Goal: Information Seeking & Learning: Learn about a topic

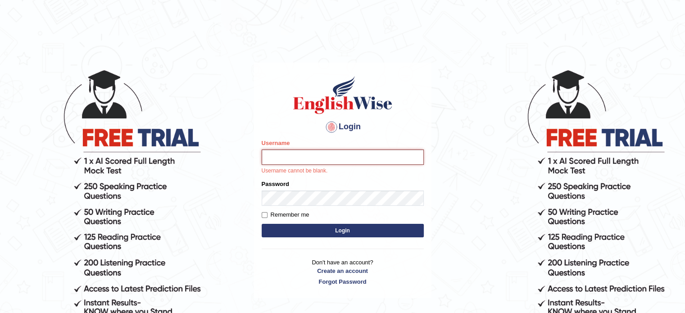
drag, startPoint x: 619, startPoint y: 0, endPoint x: 290, endPoint y: 156, distance: 363.3
click at [290, 156] on input "Username" at bounding box center [343, 156] width 162 height 15
type input "abdelaal1984"
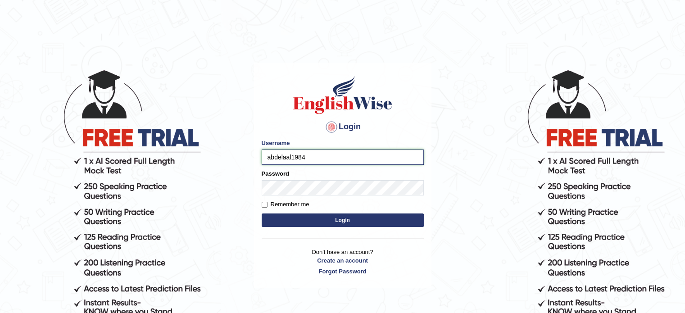
drag, startPoint x: 314, startPoint y: 160, endPoint x: 253, endPoint y: 154, distance: 61.0
click at [253, 154] on main "Login Please fix the following errors: Username abdelaal1984 Password Remember …" at bounding box center [343, 161] width 180 height 255
click at [344, 217] on button "Login" at bounding box center [343, 220] width 162 height 14
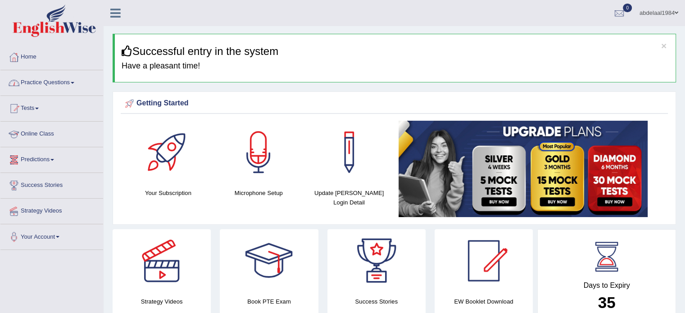
click at [45, 145] on li "Online Class" at bounding box center [51, 135] width 103 height 26
click at [48, 131] on link "Online Class" at bounding box center [50, 133] width 100 height 23
click at [57, 134] on link "Online Class" at bounding box center [51, 133] width 103 height 23
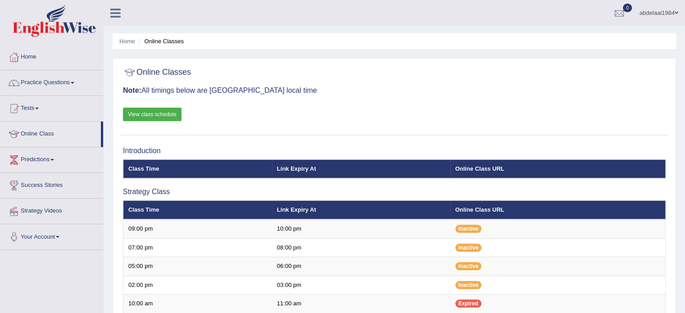
click at [149, 116] on link "View class schedule" at bounding box center [152, 115] width 59 height 14
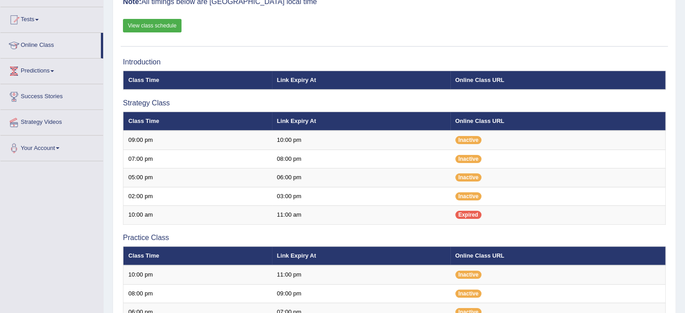
scroll to position [225, 0]
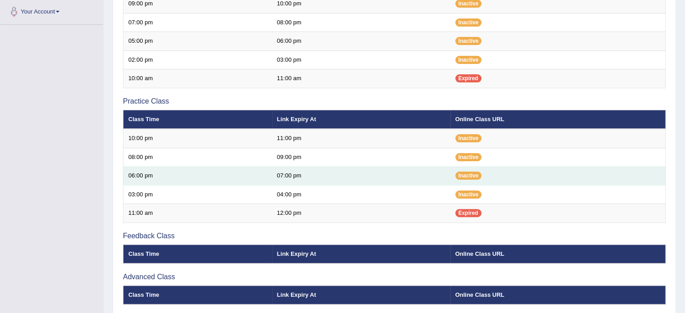
click at [151, 174] on td "06:00 pm" at bounding box center [197, 176] width 149 height 19
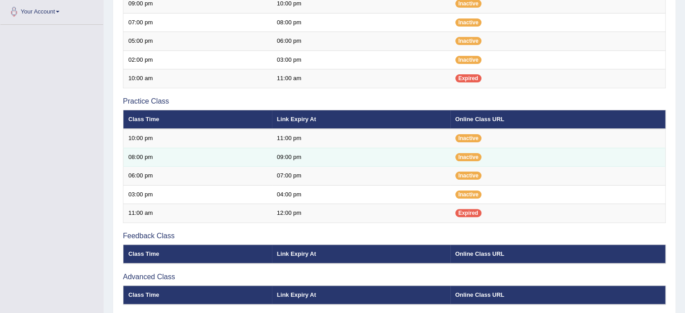
click at [148, 155] on td "08:00 pm" at bounding box center [197, 157] width 149 height 19
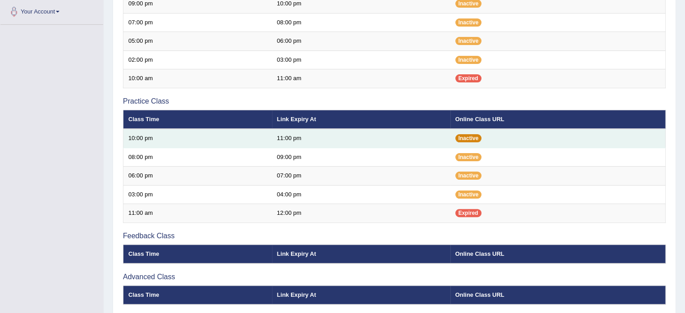
click at [468, 137] on span "Inactive" at bounding box center [468, 138] width 27 height 8
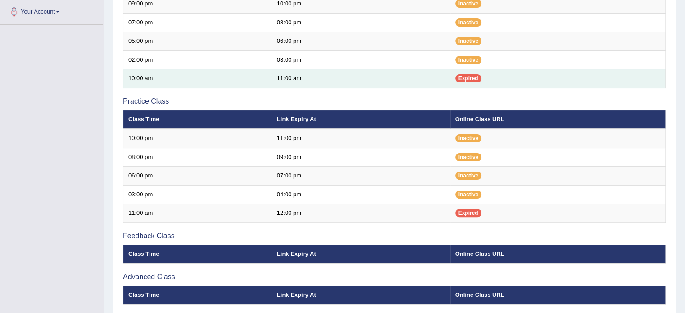
click at [474, 74] on span "Expired" at bounding box center [468, 78] width 26 height 8
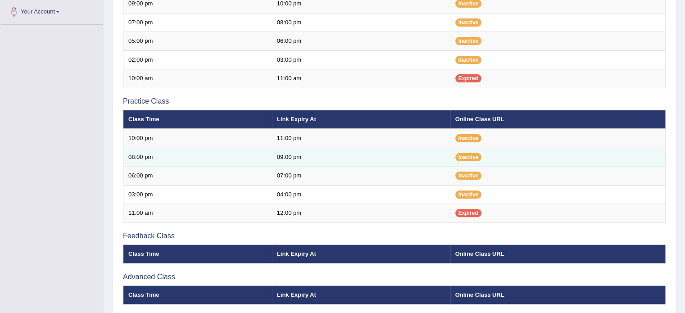
scroll to position [45, 0]
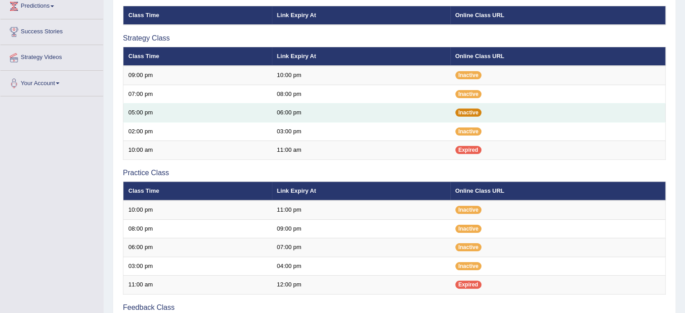
scroll to position [301, 0]
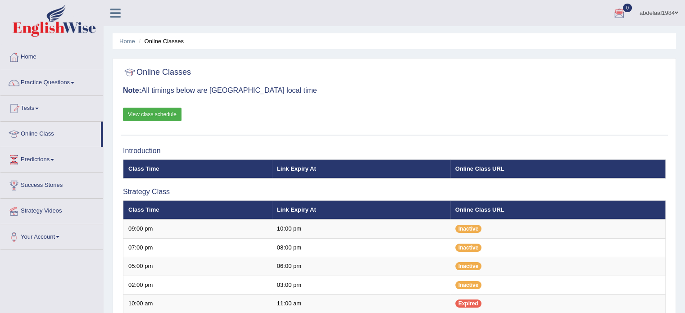
click at [614, 17] on div at bounding box center [619, 14] width 14 height 14
click at [580, 33] on link "See All Alerts" at bounding box center [565, 38] width 50 height 10
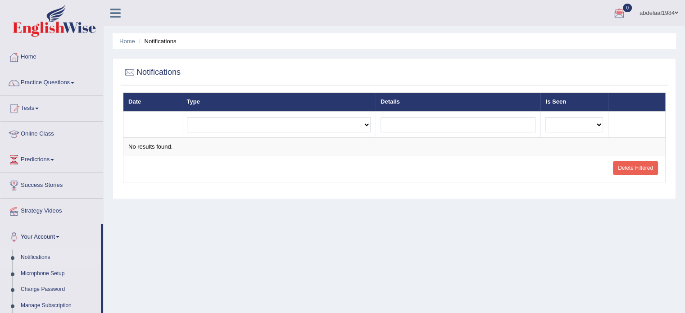
click at [654, 13] on link "abdelaal1984" at bounding box center [659, 11] width 52 height 23
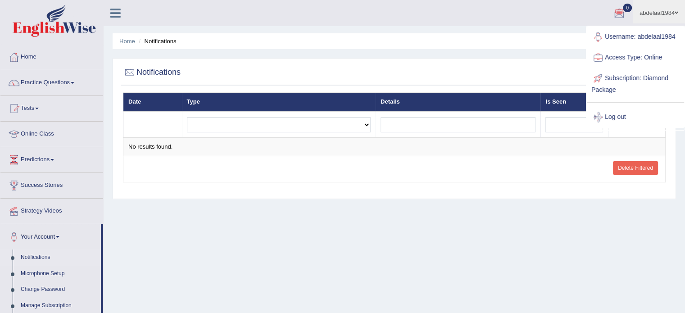
click at [610, 59] on link "Access Type: Online" at bounding box center [635, 57] width 97 height 21
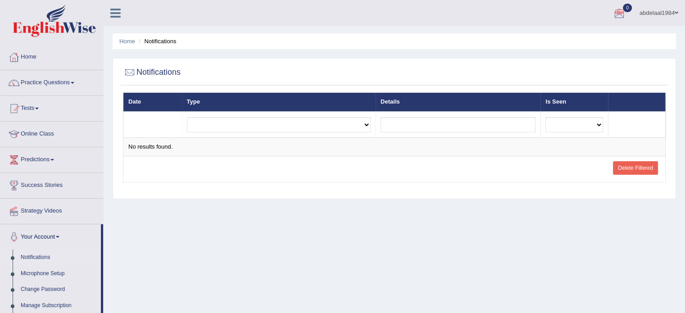
click at [651, 10] on link "abdelaal1984" at bounding box center [659, 11] width 52 height 23
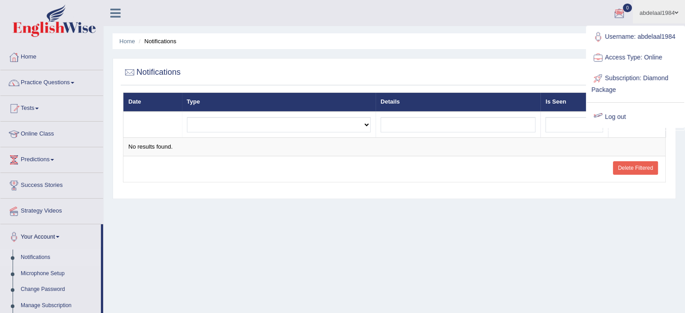
click at [490, 198] on div "Home Notifications Notifications Date Type Details Is Seen Exam evaluated Quest…" at bounding box center [394, 225] width 581 height 450
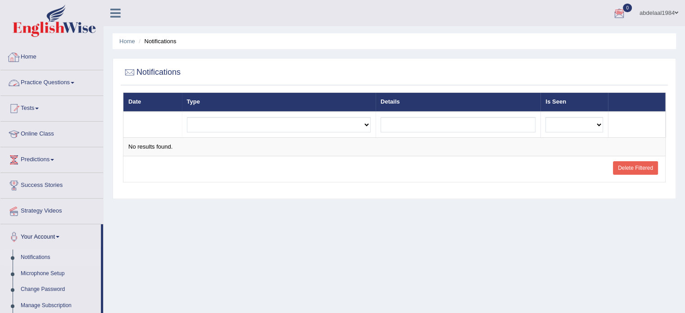
click at [31, 63] on link "Home" at bounding box center [51, 56] width 103 height 23
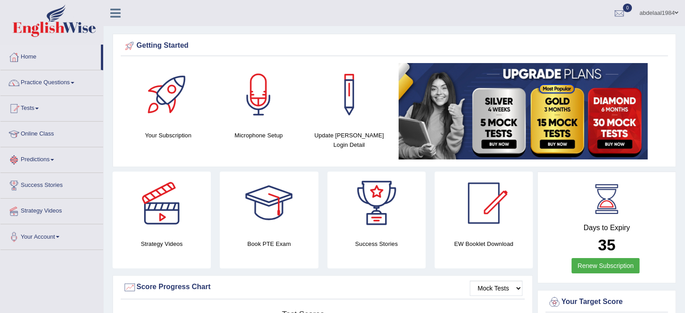
click at [43, 166] on link "Predictions" at bounding box center [51, 158] width 103 height 23
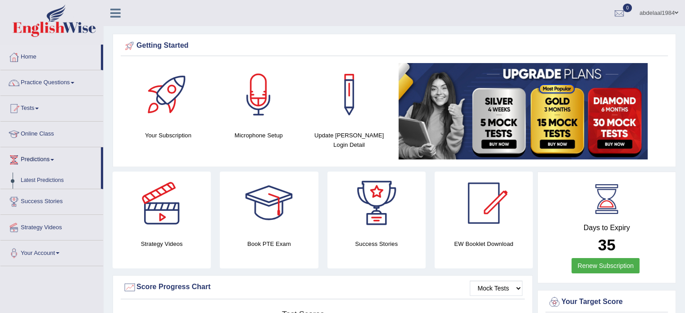
click at [43, 166] on link "Predictions" at bounding box center [50, 158] width 100 height 23
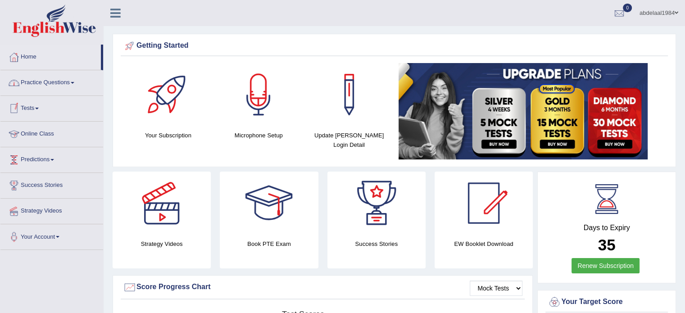
click at [42, 134] on link "Online Class" at bounding box center [51, 133] width 103 height 23
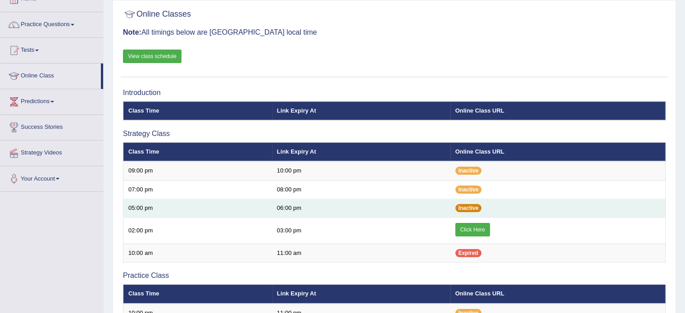
scroll to position [135, 0]
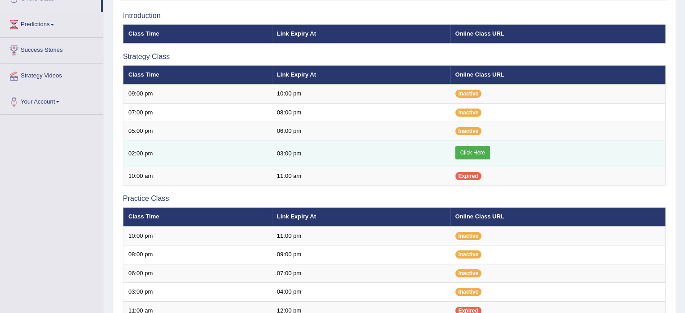
click at [473, 152] on link "Click Here" at bounding box center [472, 153] width 35 height 14
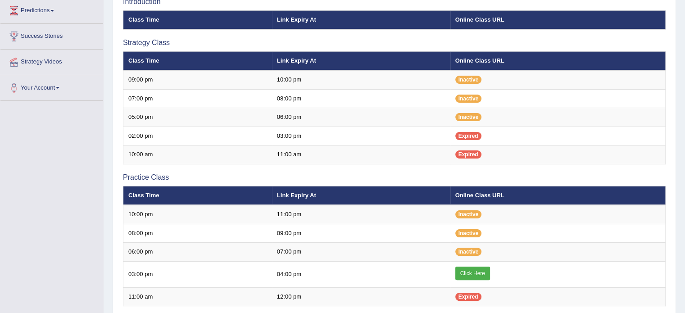
scroll to position [38, 0]
